Goal: Navigation & Orientation: Understand site structure

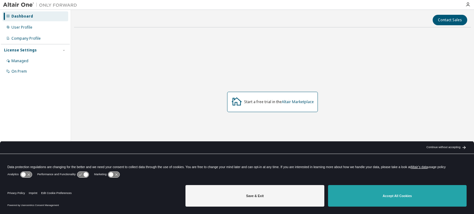
click at [356, 195] on button "Accept All Cookies" at bounding box center [397, 196] width 138 height 22
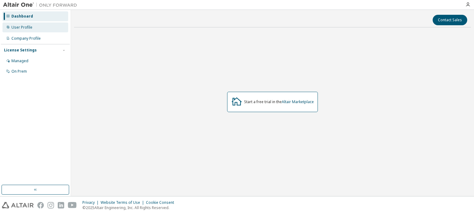
click at [27, 32] on div "User Profile" at bounding box center [35, 28] width 66 height 10
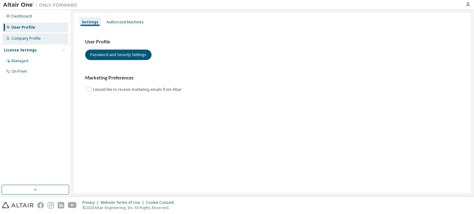
click at [31, 41] on div "Company Profile" at bounding box center [35, 39] width 66 height 10
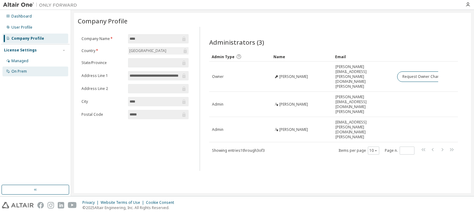
click at [27, 68] on div "On Prem" at bounding box center [35, 72] width 66 height 10
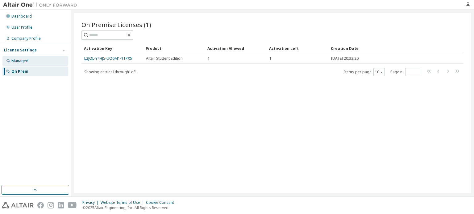
click at [47, 65] on div "Managed" at bounding box center [35, 61] width 66 height 10
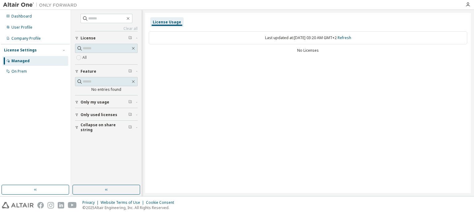
click at [90, 36] on span "License" at bounding box center [87, 38] width 15 height 5
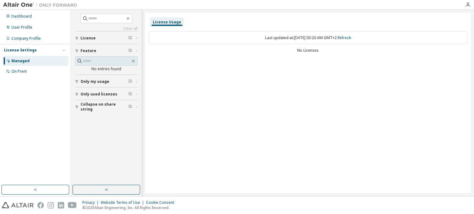
click at [90, 36] on span "License" at bounding box center [87, 38] width 15 height 5
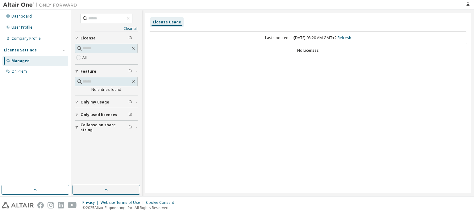
click at [128, 39] on span "button" at bounding box center [130, 38] width 4 height 5
click at [106, 115] on span "Only used licenses" at bounding box center [98, 115] width 37 height 5
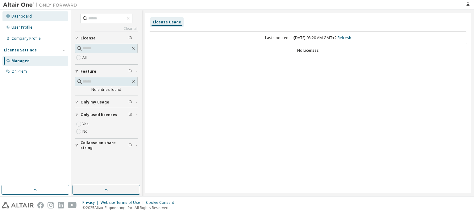
click at [22, 15] on div "Dashboard" at bounding box center [21, 16] width 20 height 5
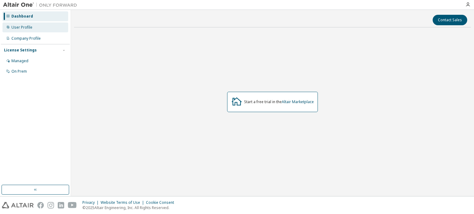
click at [16, 31] on div "User Profile" at bounding box center [35, 28] width 66 height 10
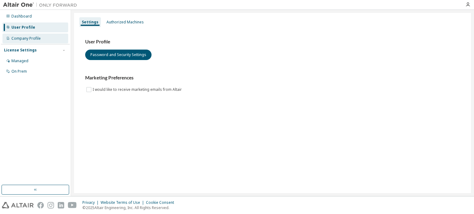
click at [19, 35] on div "Company Profile" at bounding box center [35, 39] width 66 height 10
